Goal: Book appointment/travel/reservation

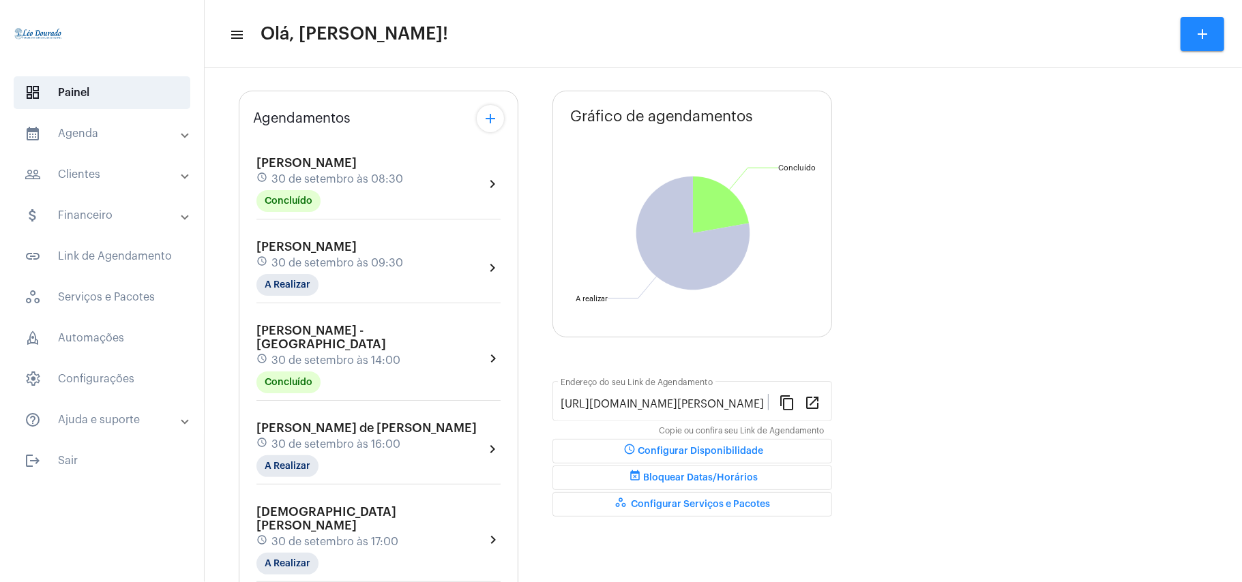
scroll to position [91, 0]
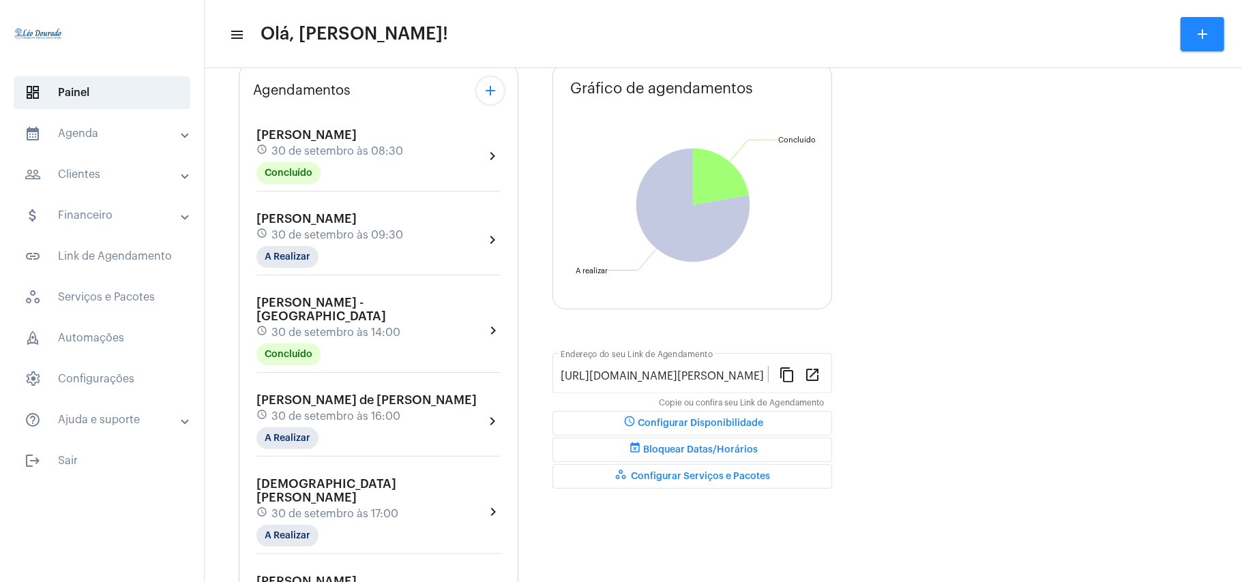
click at [82, 131] on mat-panel-title "calendar_month_outlined Agenda" at bounding box center [104, 133] width 158 height 16
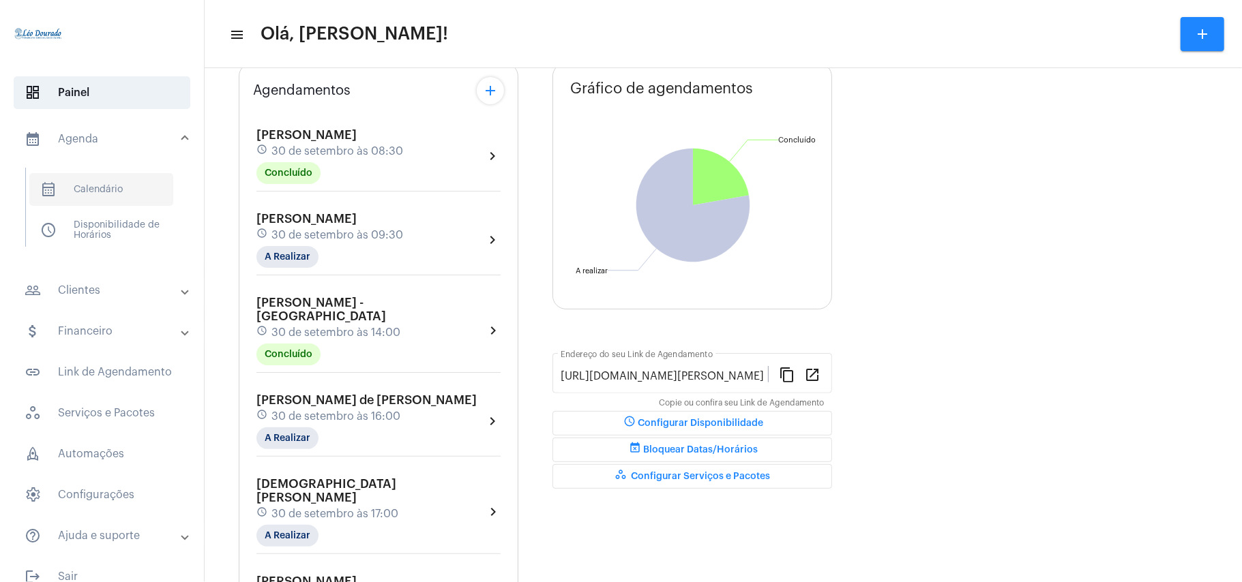
click at [127, 194] on span "calendar_month_outlined Calendário" at bounding box center [101, 189] width 144 height 33
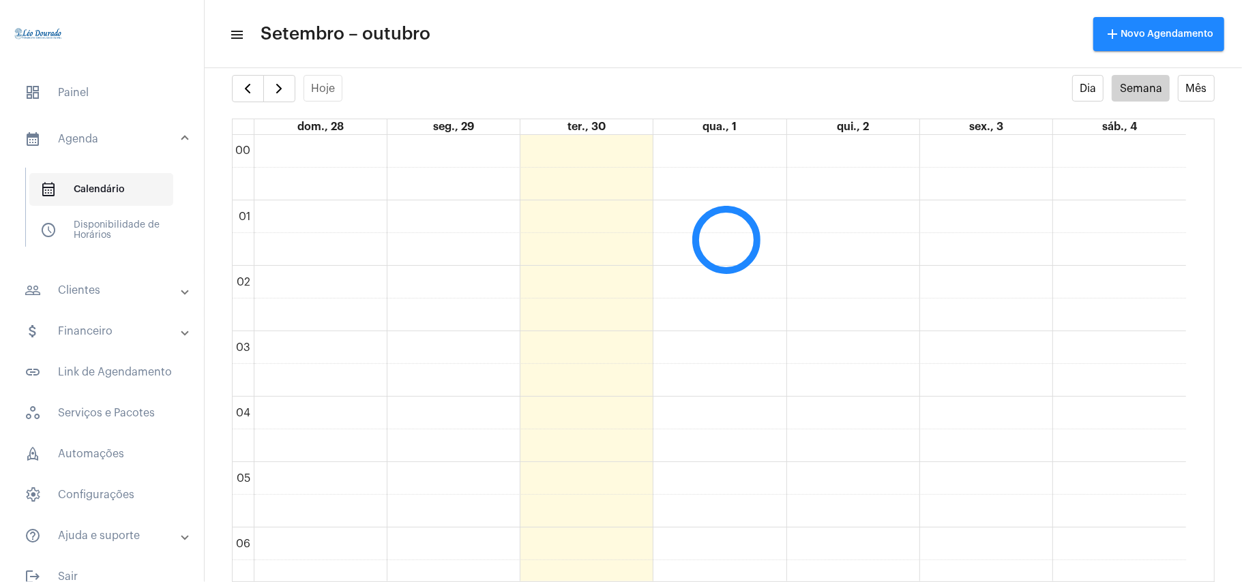
scroll to position [394, 0]
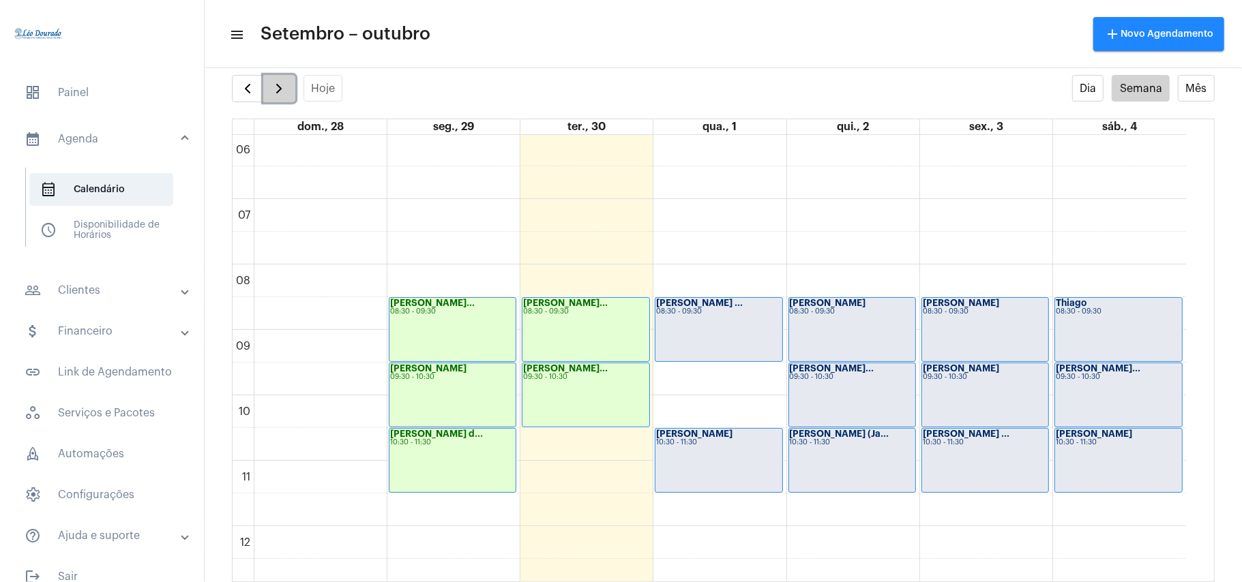
click at [284, 97] on span "button" at bounding box center [279, 88] width 16 height 16
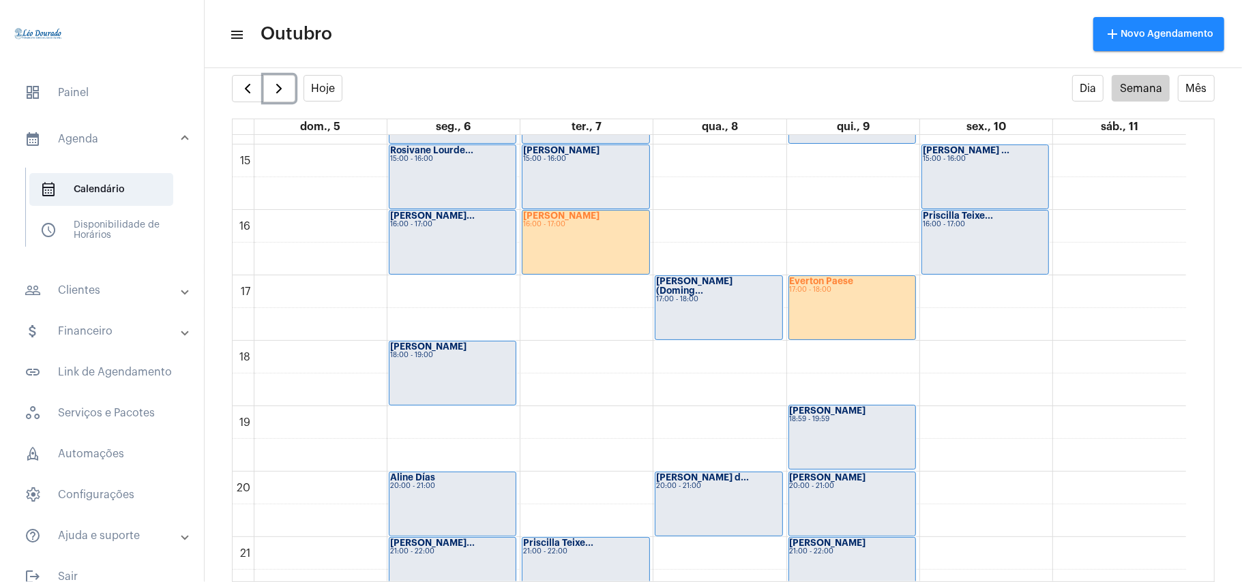
scroll to position [943, 0]
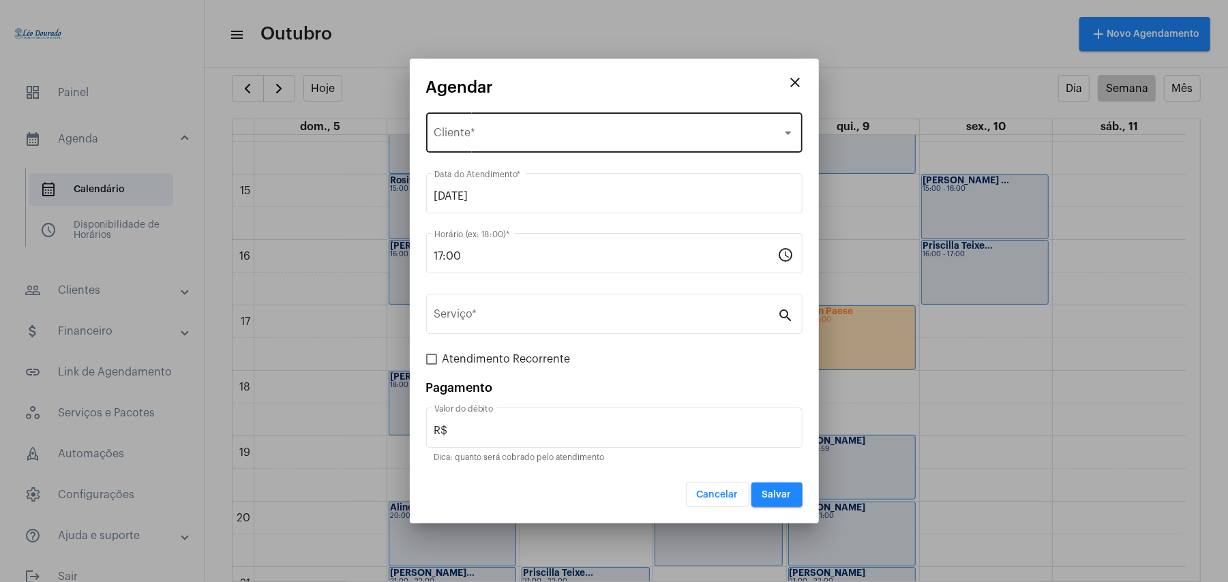
click at [503, 143] on div "Selecione o Cliente Cliente *" at bounding box center [614, 131] width 360 height 43
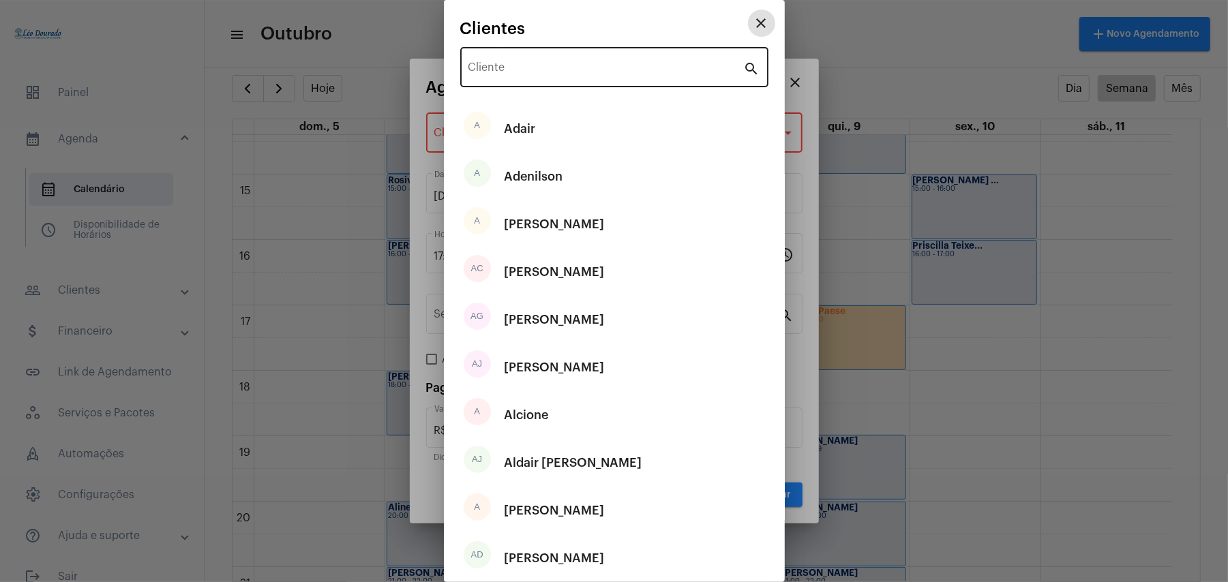
click at [524, 58] on div "Cliente" at bounding box center [607, 65] width 276 height 43
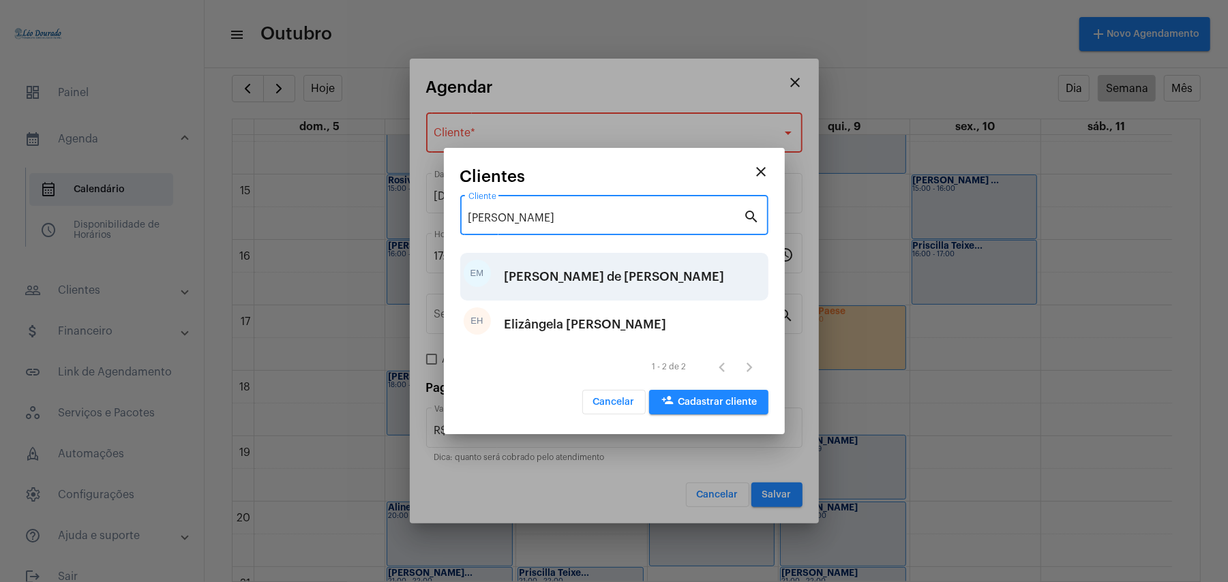
type input "[PERSON_NAME]"
click at [566, 278] on div "[PERSON_NAME] de [PERSON_NAME]" at bounding box center [615, 276] width 220 height 41
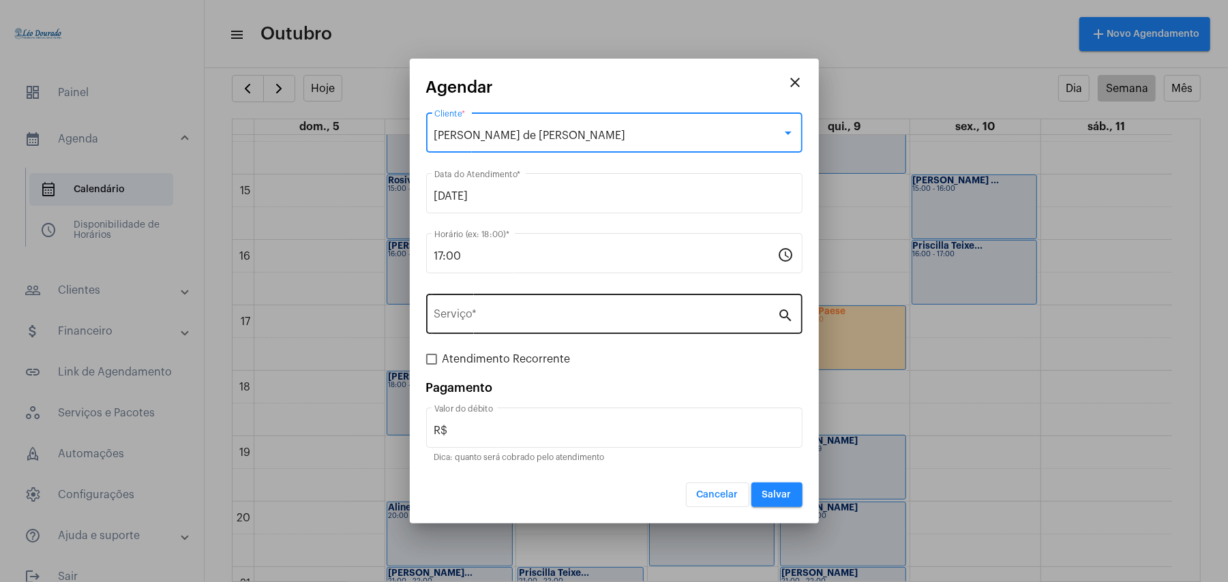
click at [505, 323] on input "Serviço *" at bounding box center [606, 317] width 344 height 12
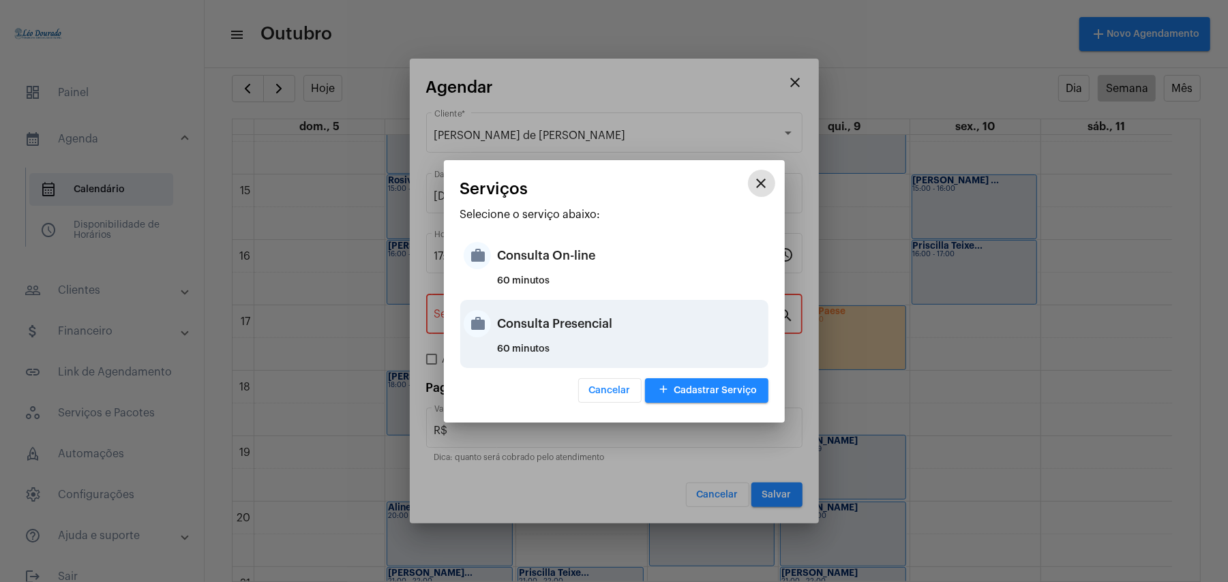
click at [544, 325] on div "Consulta Presencial" at bounding box center [631, 323] width 267 height 41
type input "Consulta Presencial"
type input "R$ 150"
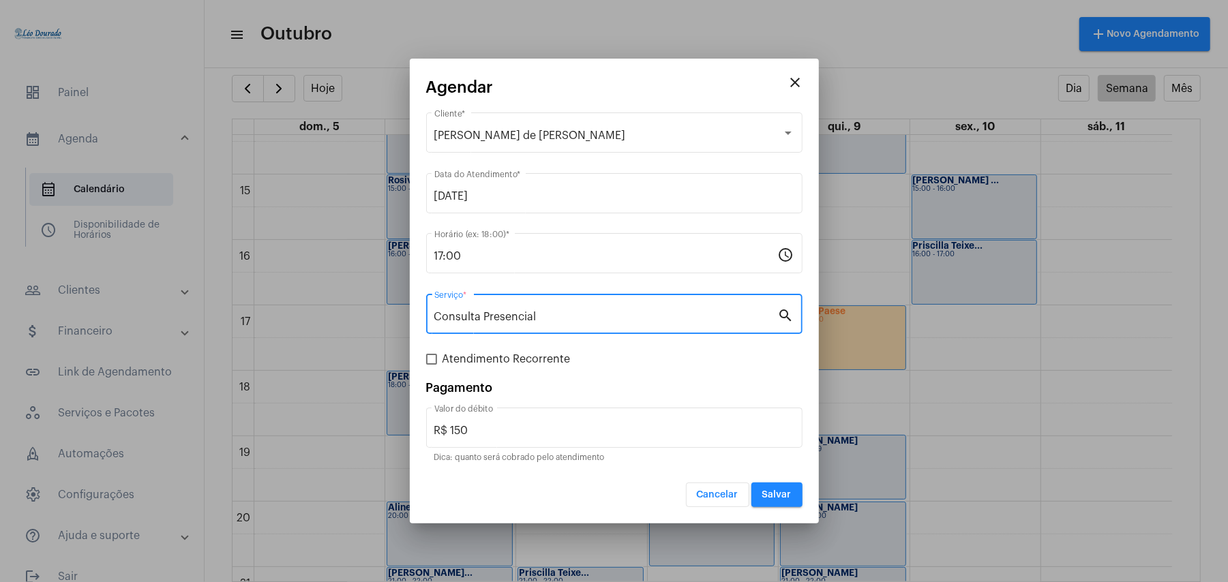
click at [771, 489] on button "Salvar" at bounding box center [777, 495] width 51 height 25
